Goal: Communication & Community: Share content

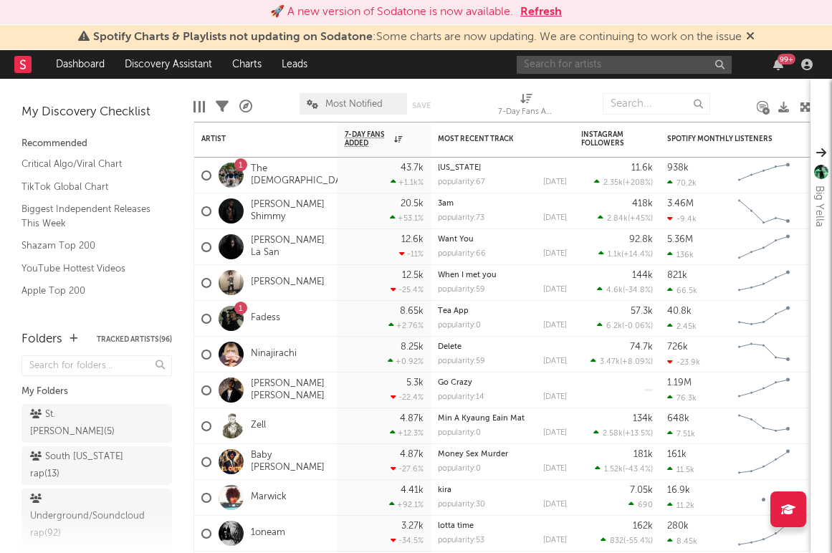
click at [538, 65] on input "text" at bounding box center [624, 65] width 215 height 18
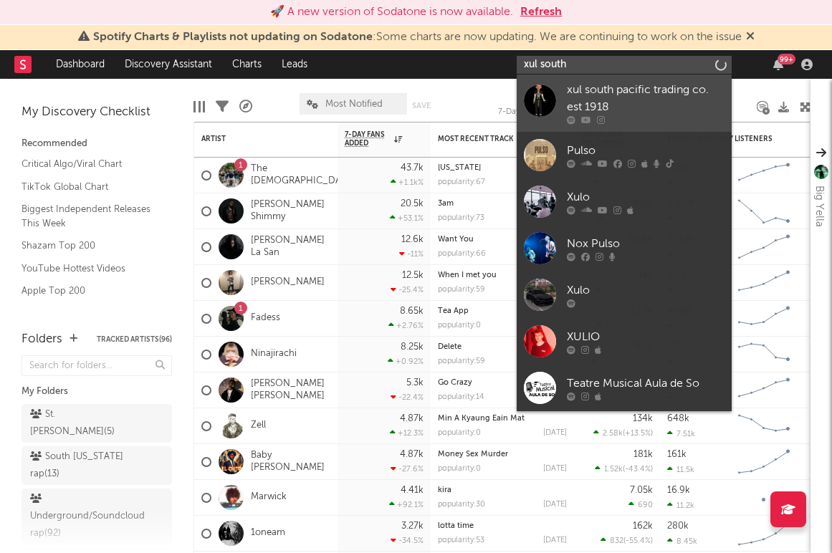
type input "xul south"
click at [636, 105] on div "xul south pacific trading co. est 1918" at bounding box center [646, 99] width 158 height 34
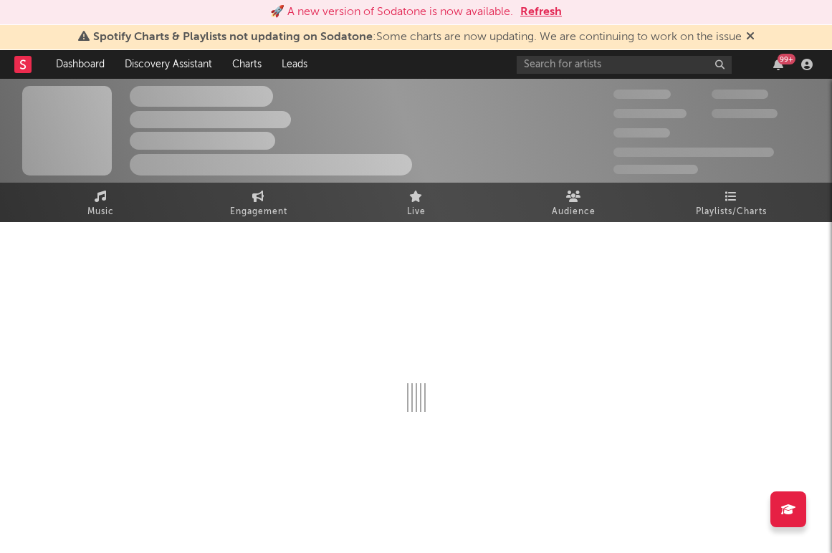
select select "1w"
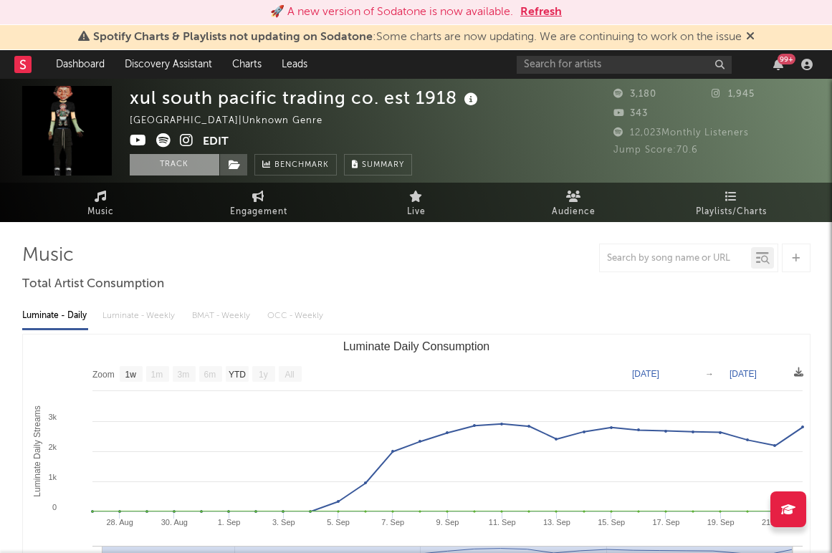
click at [193, 161] on button "Track" at bounding box center [175, 165] width 90 height 22
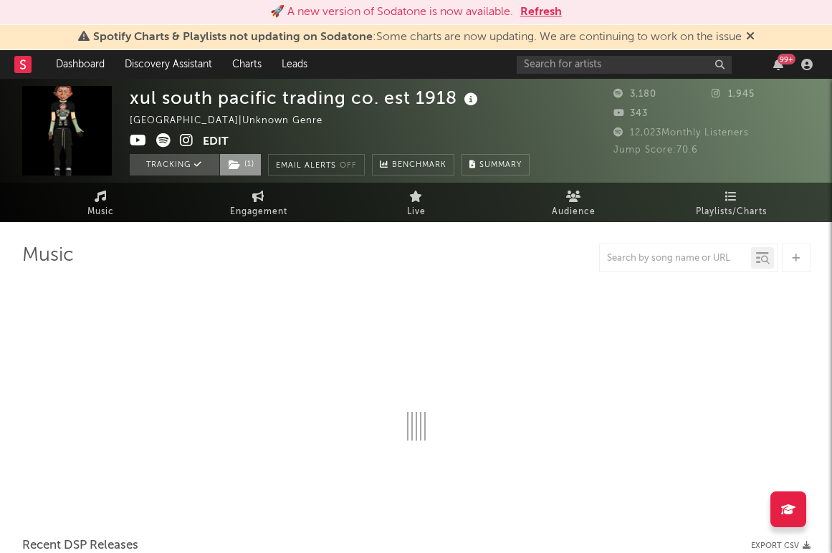
click at [247, 162] on span "( 1 )" at bounding box center [240, 165] width 42 height 22
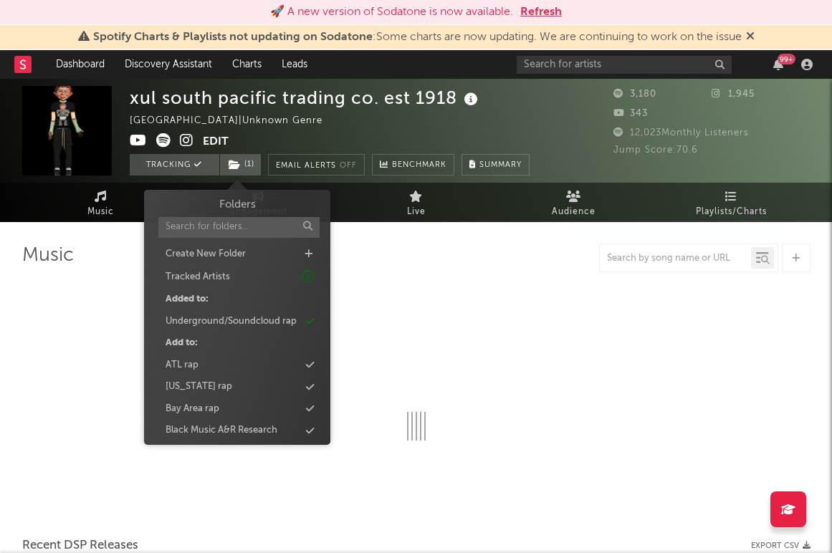
select select "1w"
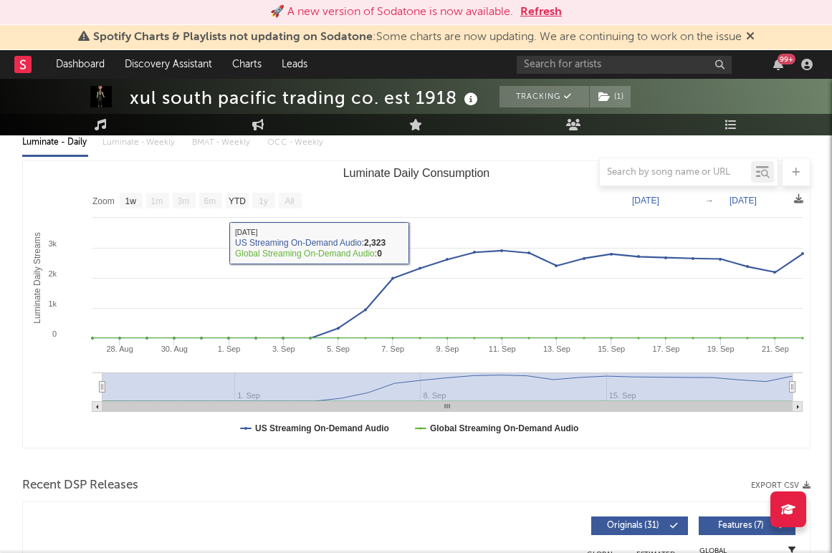
click at [479, 199] on rect "Luminate Daily Consumption" at bounding box center [416, 304] width 787 height 287
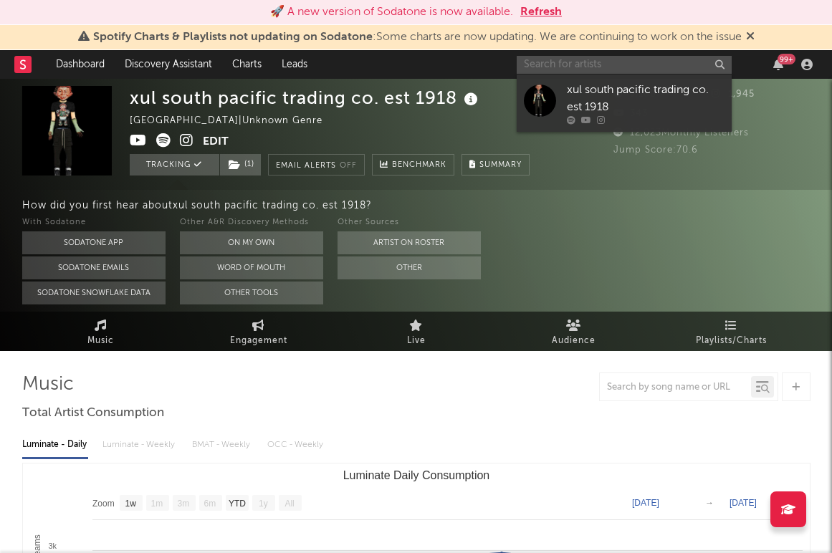
click at [575, 60] on input "text" at bounding box center [624, 65] width 215 height 18
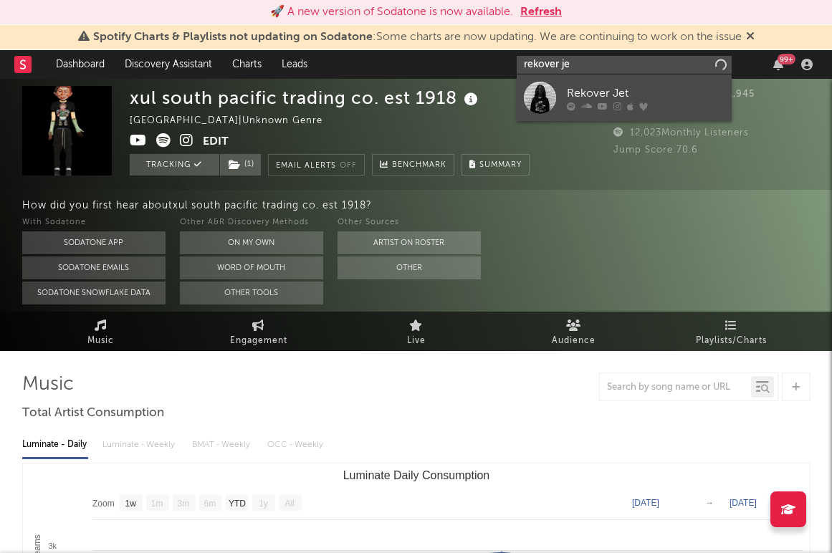
type input "rekover je"
click at [662, 95] on div "Rekover Jet" at bounding box center [646, 93] width 158 height 17
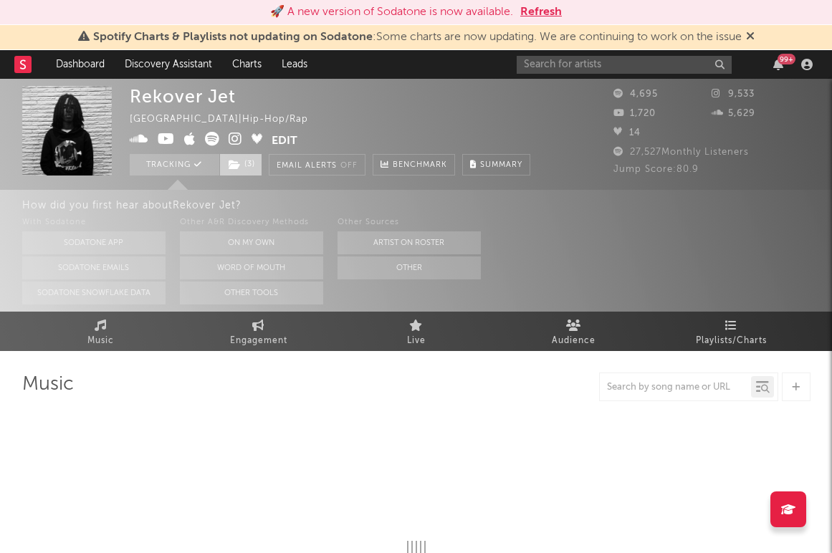
select select "1w"
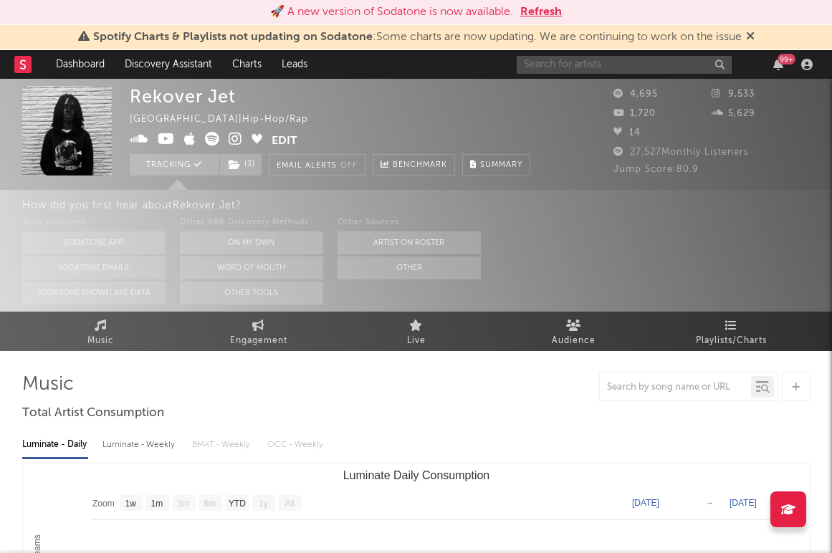
click at [607, 67] on input "text" at bounding box center [624, 65] width 215 height 18
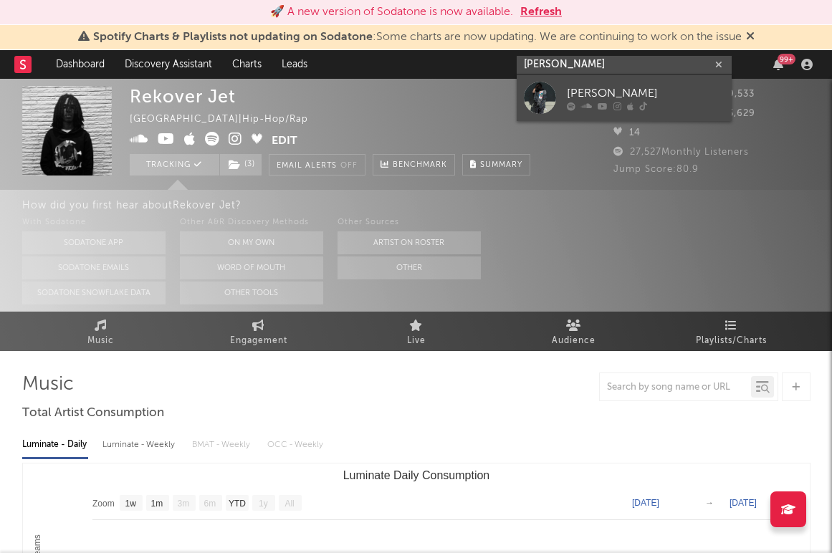
type input "[PERSON_NAME]"
click at [718, 113] on link "[PERSON_NAME]" at bounding box center [624, 98] width 215 height 47
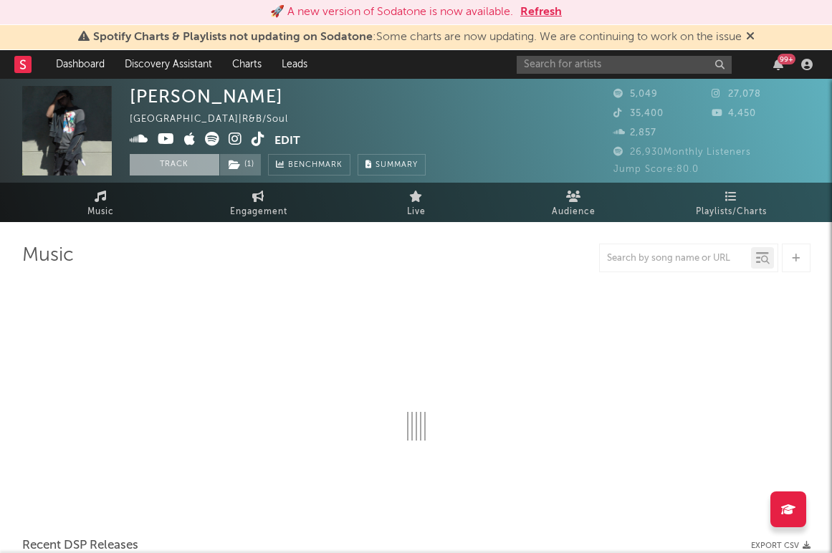
click at [181, 159] on button "Track" at bounding box center [175, 165] width 90 height 22
click at [234, 161] on icon at bounding box center [235, 165] width 12 height 10
select select "1w"
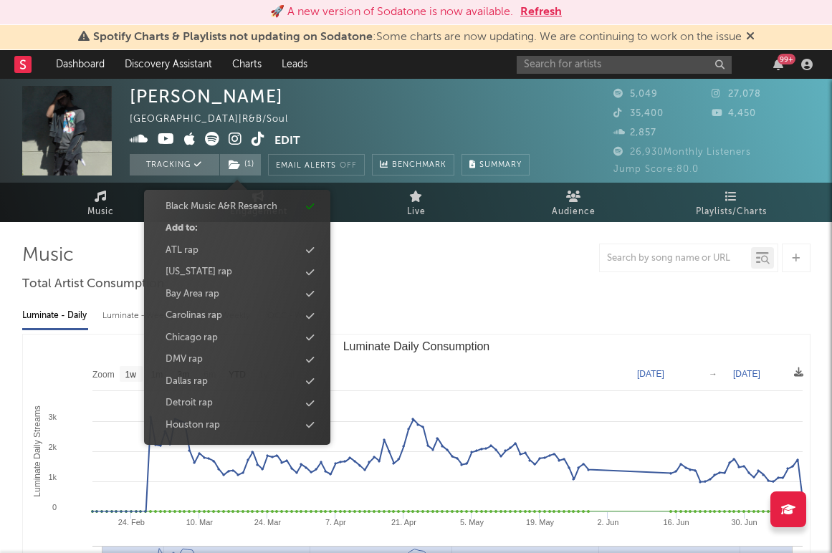
scroll to position [113, 0]
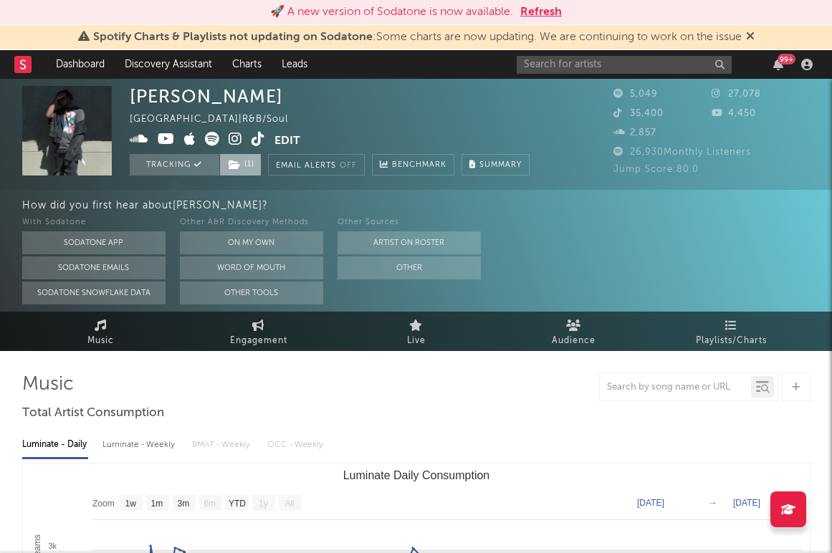
click at [253, 162] on span "( 1 )" at bounding box center [240, 165] width 42 height 22
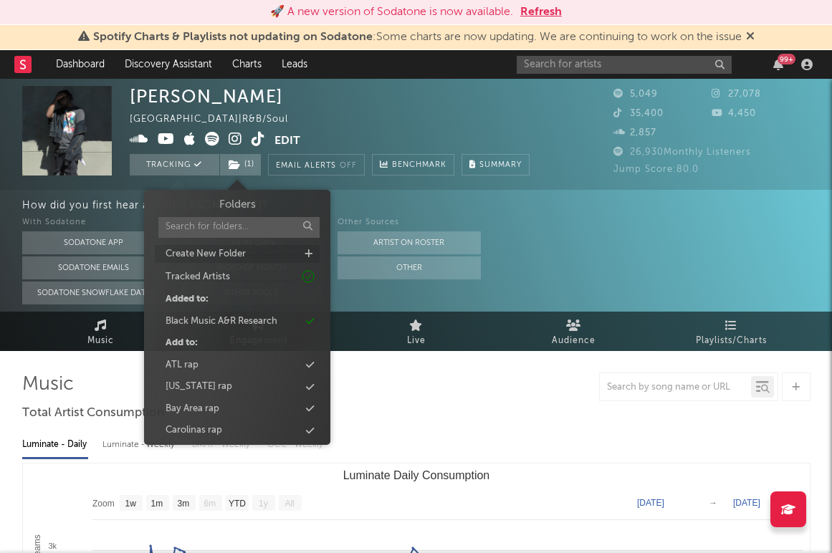
click at [309, 247] on div "Create New Folder" at bounding box center [237, 254] width 165 height 19
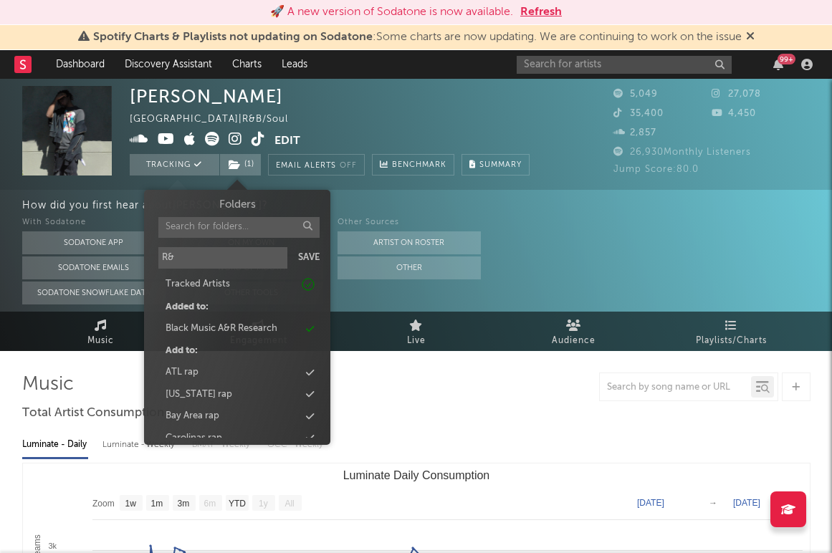
type input "R&B"
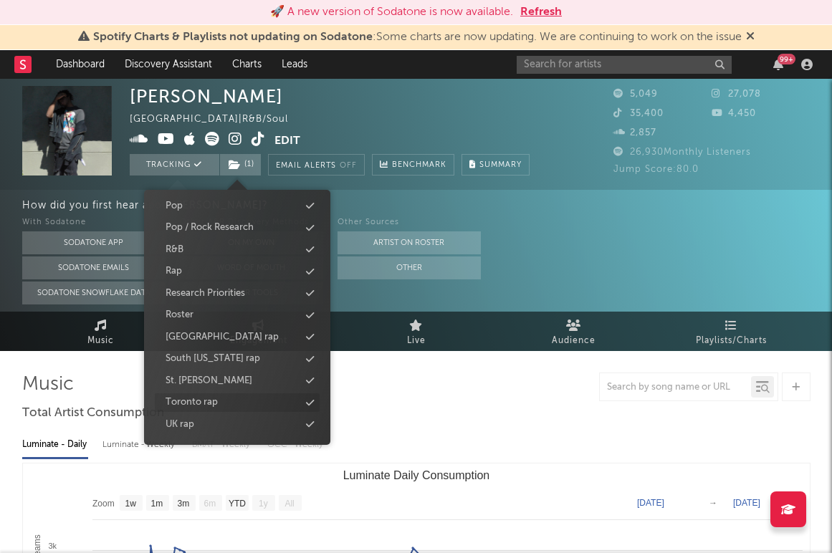
scroll to position [500, 0]
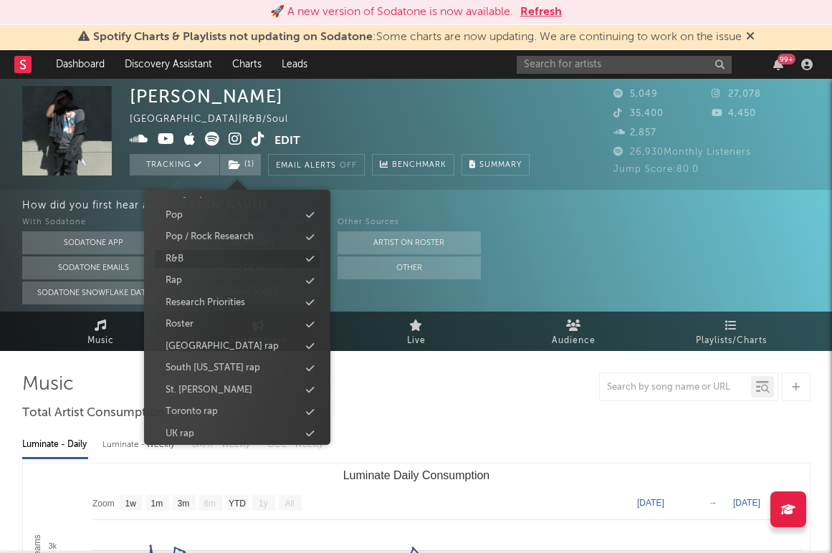
click at [198, 261] on div "R&B" at bounding box center [237, 259] width 165 height 19
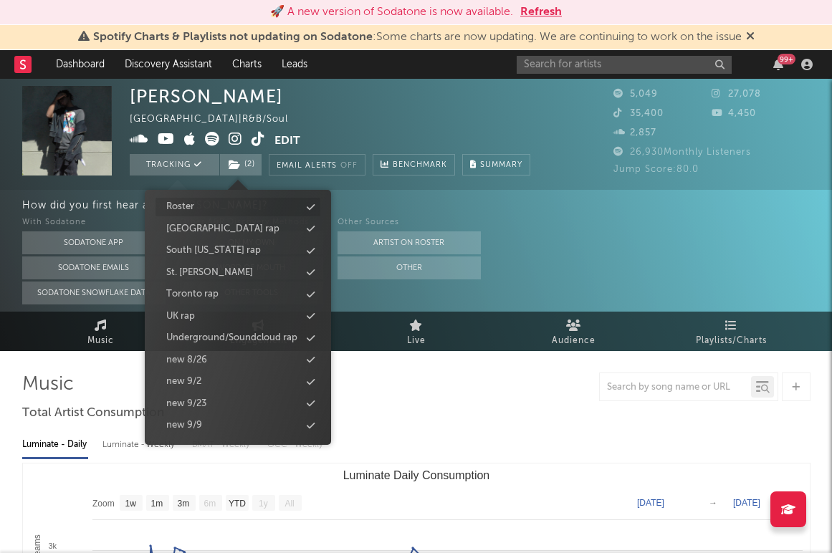
scroll to position [0, 0]
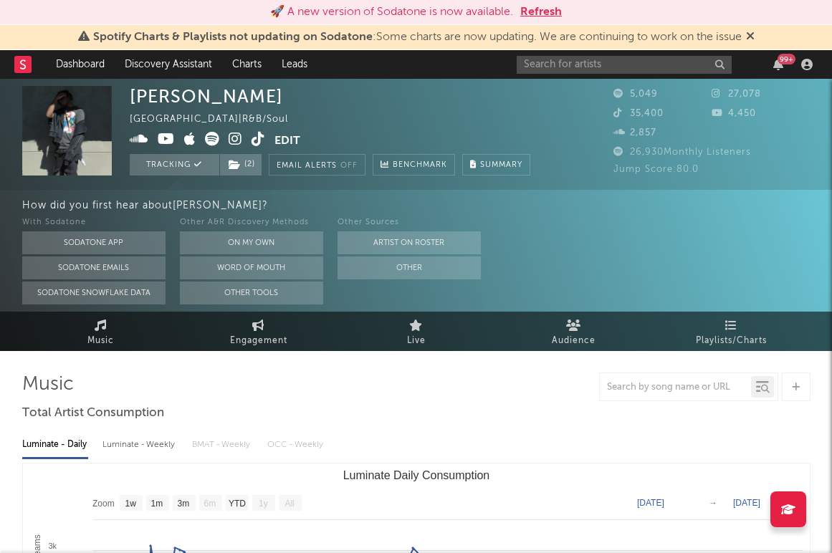
click at [500, 230] on div "With Sodatone Sodatone App Sodatone Emails Sodatone Snowflake Data Other A&R Di…" at bounding box center [427, 259] width 811 height 90
click at [73, 68] on link "Dashboard" at bounding box center [80, 64] width 69 height 29
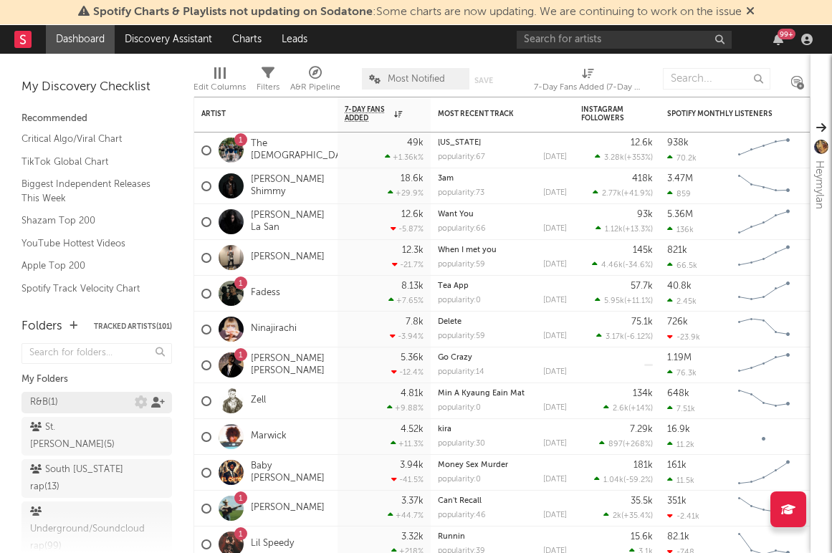
click at [159, 400] on icon at bounding box center [158, 402] width 14 height 11
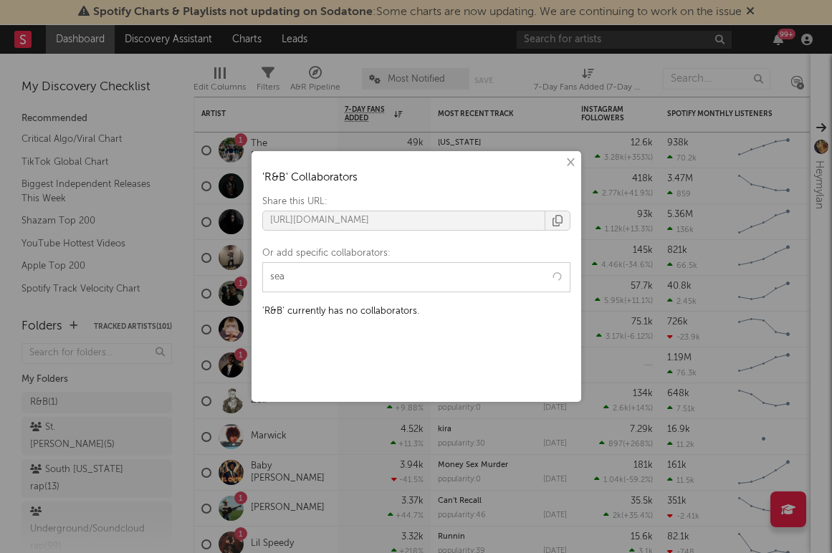
type input "sean"
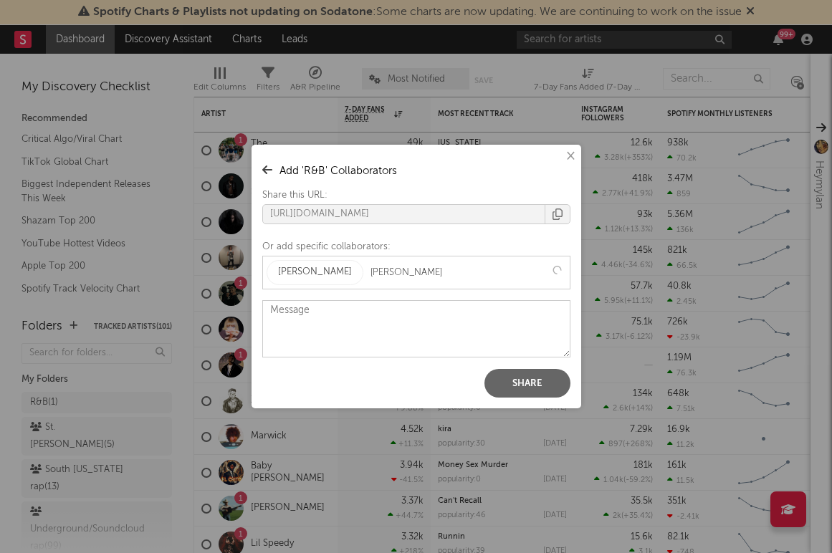
type input "christian"
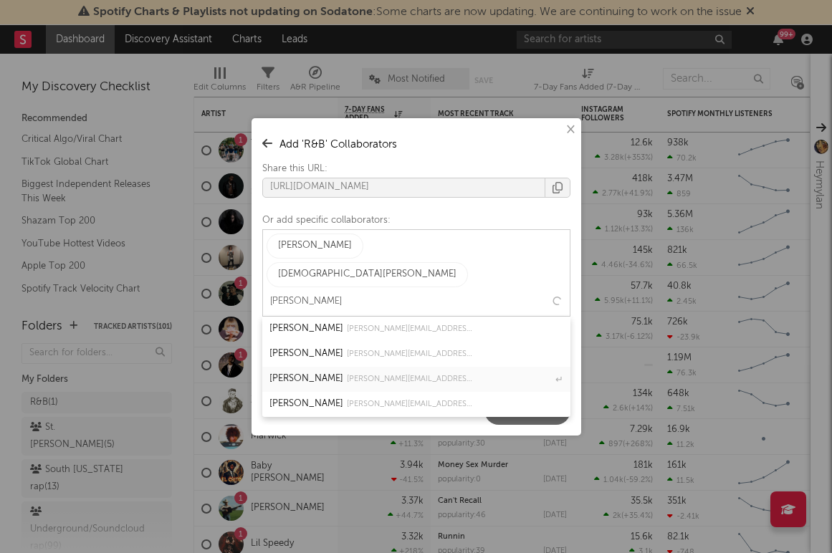
type input "chris zi"
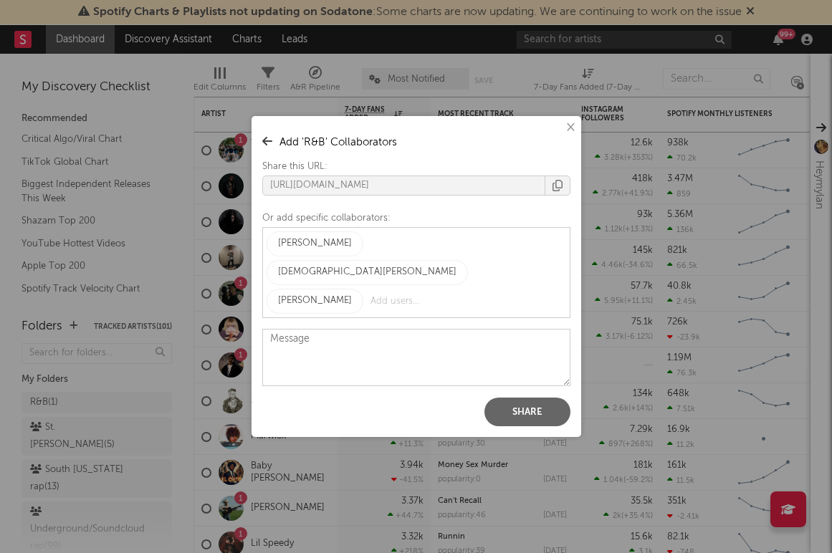
click at [552, 399] on button "Share" at bounding box center [528, 412] width 86 height 29
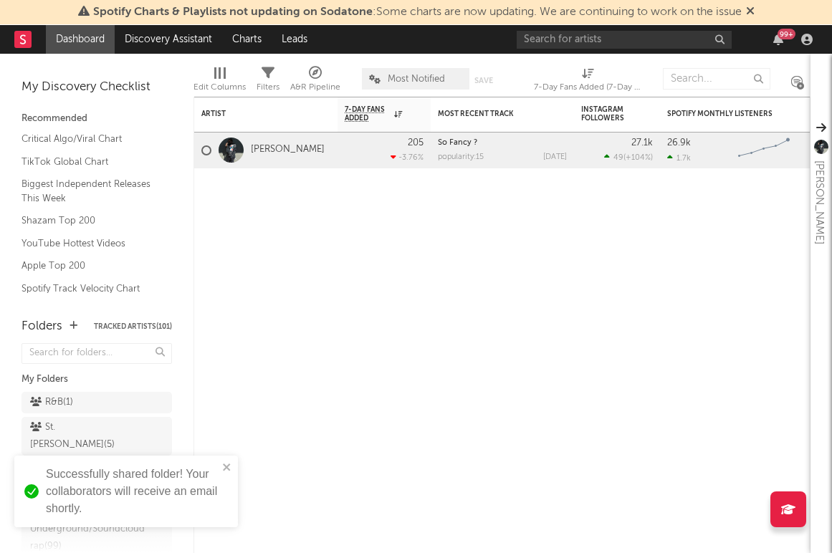
click at [155, 265] on div "× ' R&B ' Collaborators Share this URL: https://app.sodatone.com/folders/18034-…" at bounding box center [416, 276] width 832 height 553
click at [347, 303] on div "Artist Notifications 7-Day Fans Added WoW % Change Most Recent Track Popularity…" at bounding box center [502, 325] width 617 height 457
